Goal: Complete application form: Complete application form

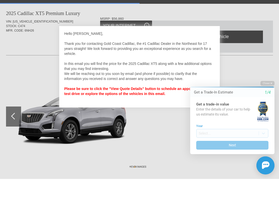
click at [147, 156] on div at bounding box center [139, 102] width 279 height 204
click at [13, 143] on div at bounding box center [139, 102] width 279 height 204
click at [15, 146] on div at bounding box center [139, 102] width 279 height 204
click at [14, 147] on div at bounding box center [139, 102] width 279 height 204
click at [14, 145] on div at bounding box center [139, 102] width 279 height 204
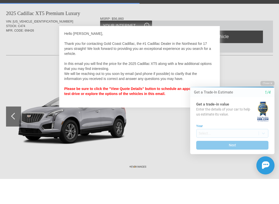
click at [242, 16] on div at bounding box center [139, 102] width 279 height 204
click at [164, 16] on div at bounding box center [139, 102] width 279 height 204
click at [267, 95] on icon "1/4" at bounding box center [268, 92] width 6 height 5
click at [142, 112] on strong "Please be sure to click the "View Quote Details" button to schedule an appointm…" at bounding box center [138, 116] width 148 height 9
click at [222, 147] on button "Next" at bounding box center [232, 145] width 72 height 9
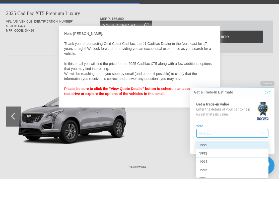
click at [204, 77] on body "Welcome! Get a Trade-In Estimate 1/4 Get a trade-in value Enter the details of …" at bounding box center [229, 77] width 99 height 0
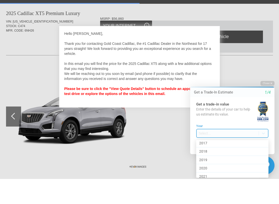
scroll to position [209, 0]
click at [218, 145] on div "2017" at bounding box center [232, 144] width 72 height 8
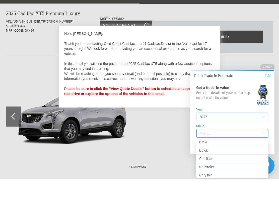
scroll to position [53, 0]
click at [224, 152] on div "Cadillac" at bounding box center [232, 150] width 72 height 8
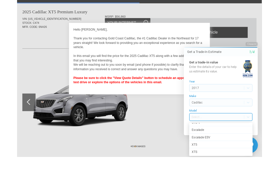
scroll to position [38, 0]
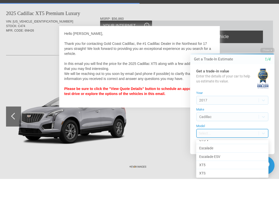
click at [215, 166] on div "XT5" at bounding box center [232, 165] width 72 height 8
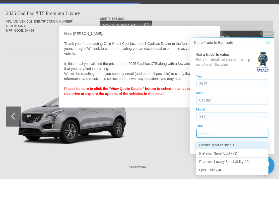
click at [249, 146] on div "Luxury Sport Utility 4D" at bounding box center [232, 145] width 72 height 8
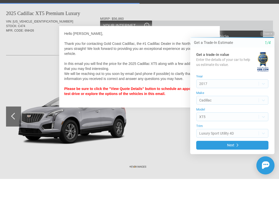
click at [234, 146] on button "Next" at bounding box center [232, 145] width 72 height 9
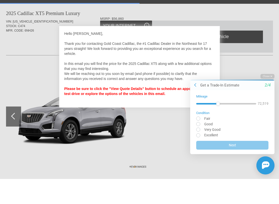
click at [199, 136] on input "radio" at bounding box center [232, 135] width 72 height 4
radio input "true"
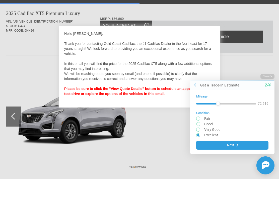
click at [231, 147] on button "Next" at bounding box center [232, 145] width 72 height 9
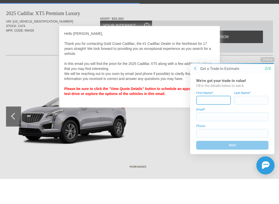
click at [208, 97] on input at bounding box center [213, 100] width 35 height 9
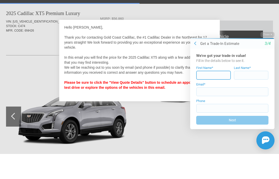
type input "[PERSON_NAME]"
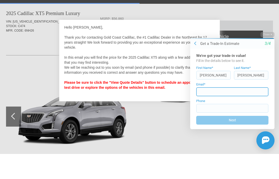
type input "[EMAIL_ADDRESS][DOMAIN_NAME]"
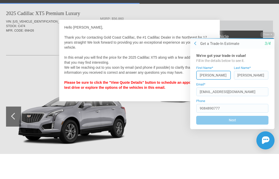
type input "[PHONE_NUMBER]"
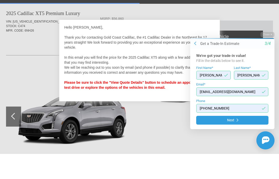
scroll to position [311, 0]
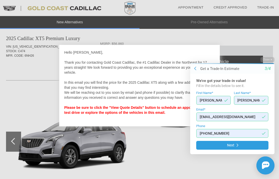
click at [233, 147] on button "Next" at bounding box center [232, 145] width 72 height 9
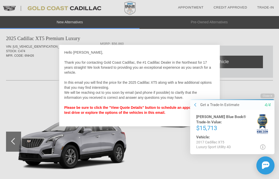
click at [207, 104] on div "Get a Trade-In Estimate" at bounding box center [219, 104] width 39 height 5
click at [198, 107] on button at bounding box center [195, 105] width 5 height 5
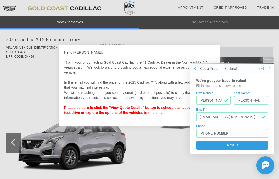
scroll to position [319, 0]
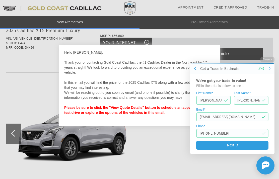
click at [220, 149] on button "Next" at bounding box center [232, 145] width 72 height 9
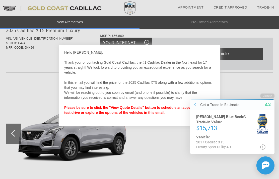
click at [9, 140] on div at bounding box center [139, 89] width 279 height 179
click at [14, 137] on div at bounding box center [139, 89] width 279 height 179
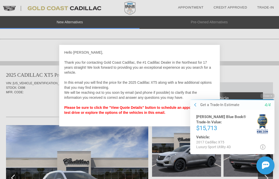
scroll to position [479, 0]
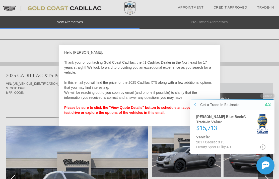
click at [269, 106] on icon "4/4" at bounding box center [268, 105] width 6 height 5
click at [262, 148] on icon at bounding box center [262, 146] width 5 height 5
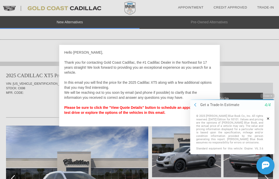
click at [269, 120] on button "button" at bounding box center [268, 118] width 10 height 9
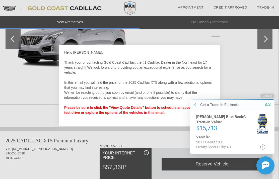
scroll to position [414, 1]
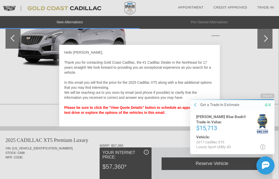
click at [268, 40] on div at bounding box center [139, 89] width 279 height 179
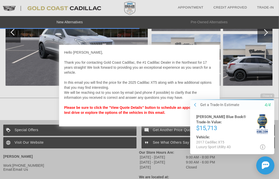
scroll to position [625, 1]
